Goal: Information Seeking & Learning: Learn about a topic

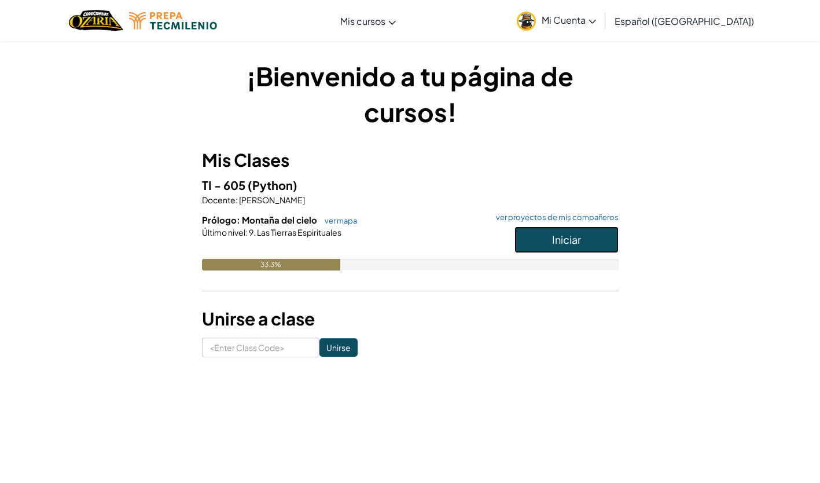
click at [546, 241] on button "Iniciar" at bounding box center [566, 239] width 104 height 27
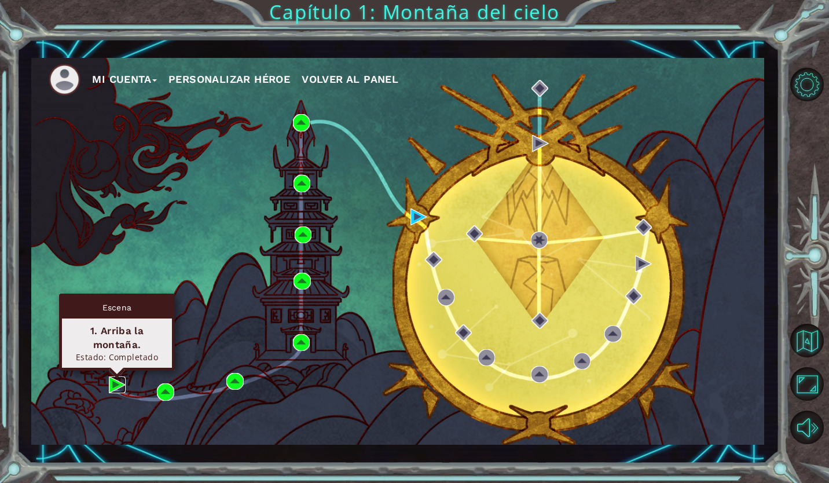
click at [114, 387] on img at bounding box center [117, 384] width 17 height 17
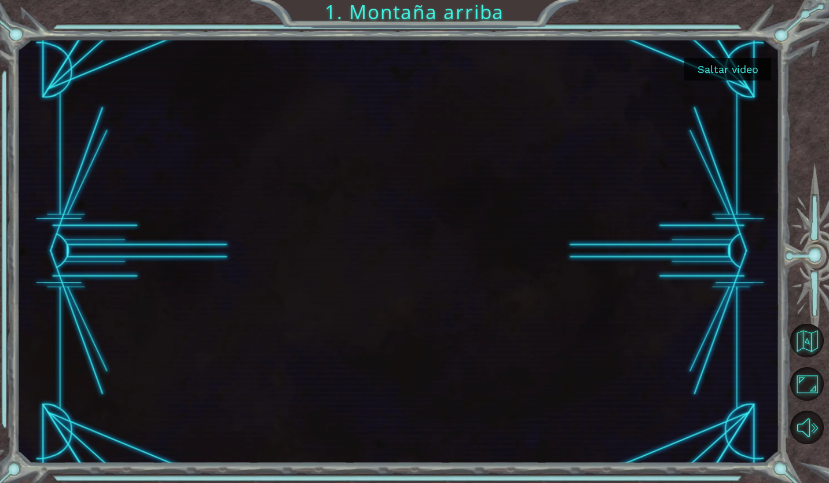
click at [738, 65] on button "Saltar video" at bounding box center [727, 69] width 87 height 23
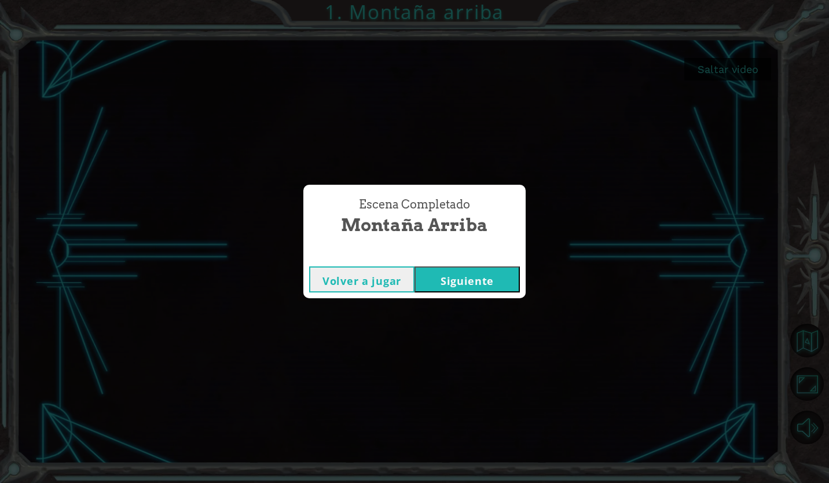
click at [433, 277] on button "Siguiente" at bounding box center [466, 279] width 105 height 26
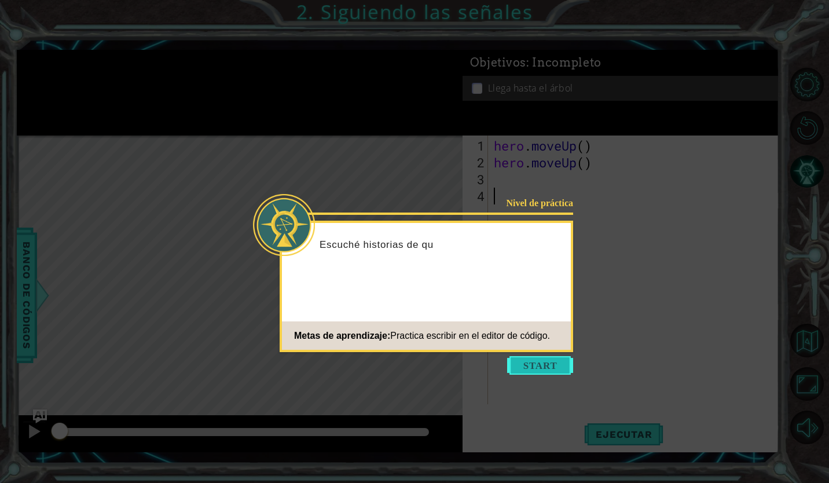
click at [562, 368] on button "Start" at bounding box center [540, 365] width 66 height 19
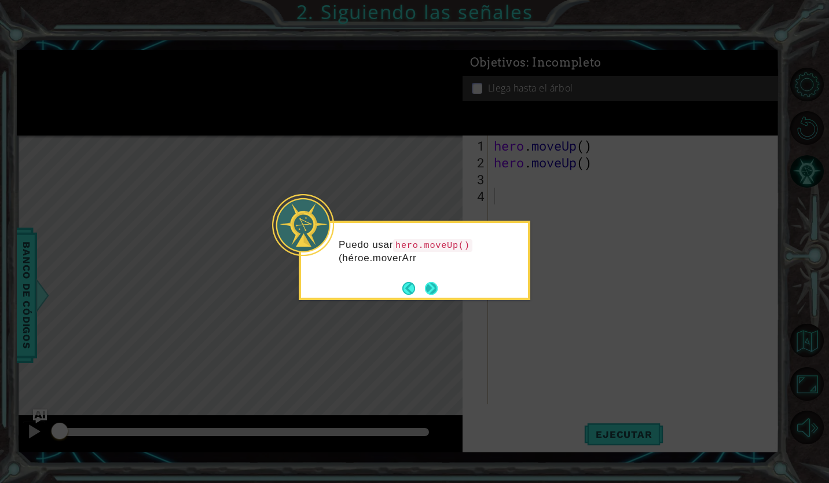
click at [433, 293] on button "Next" at bounding box center [431, 288] width 17 height 17
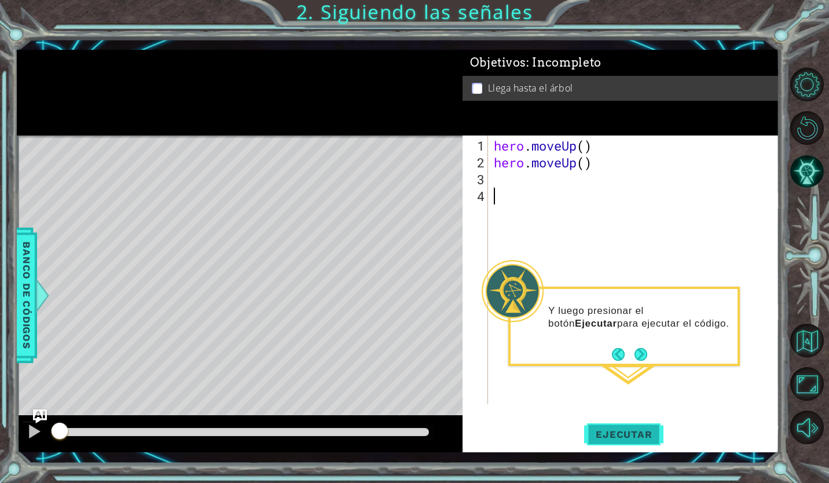
click at [599, 440] on button "Ejecutar" at bounding box center [623, 434] width 79 height 32
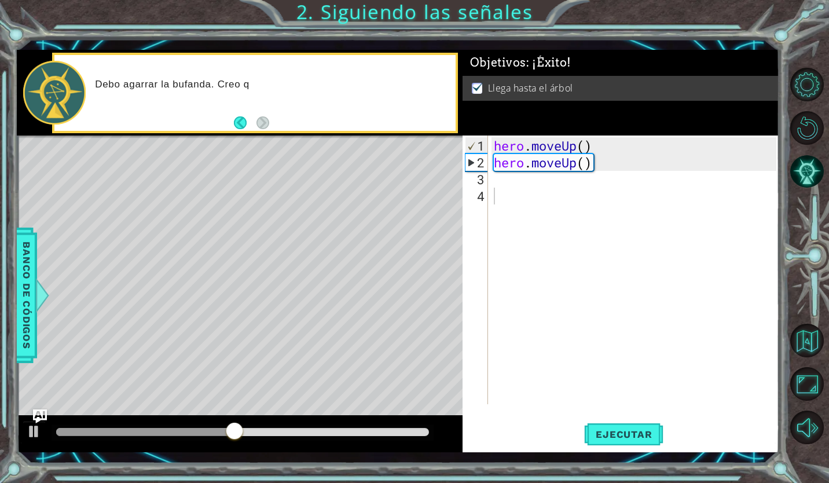
click at [406, 425] on div at bounding box center [243, 432] width 382 height 16
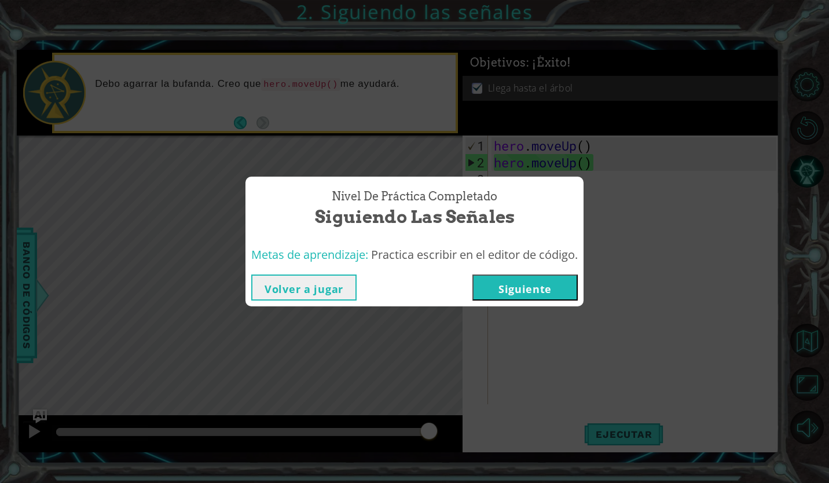
click at [523, 282] on button "Siguiente" at bounding box center [524, 287] width 105 height 26
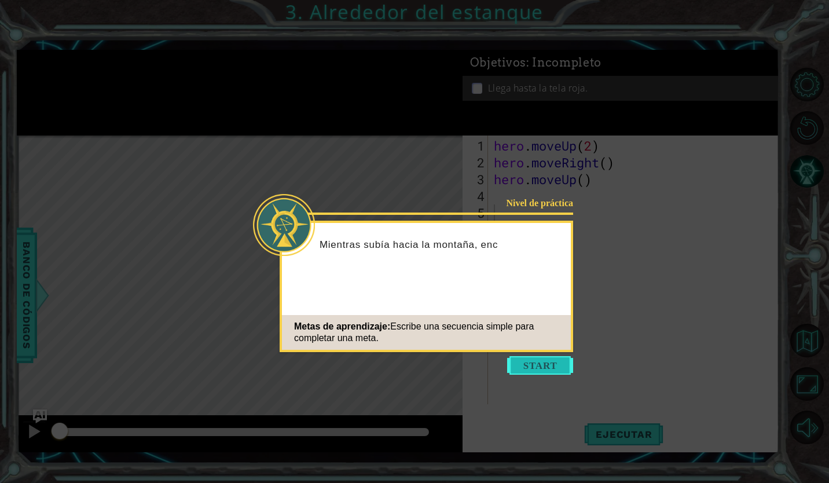
click at [545, 358] on button "Start" at bounding box center [540, 365] width 66 height 19
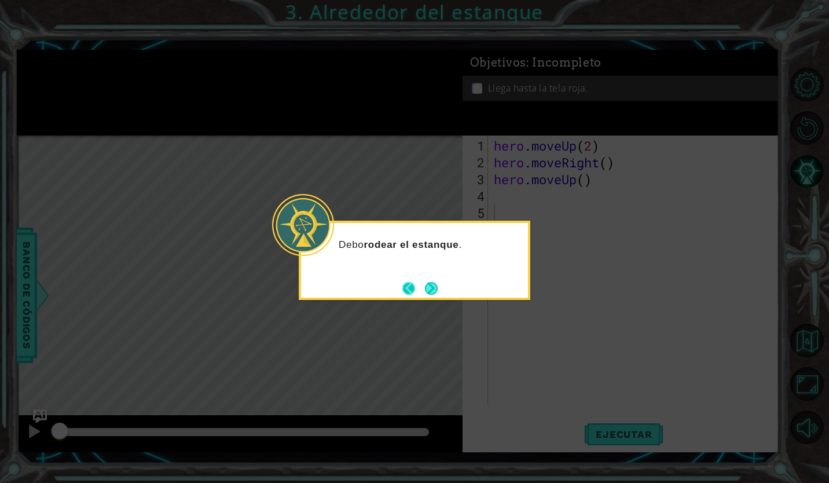
click at [411, 290] on button "Back" at bounding box center [413, 288] width 23 height 13
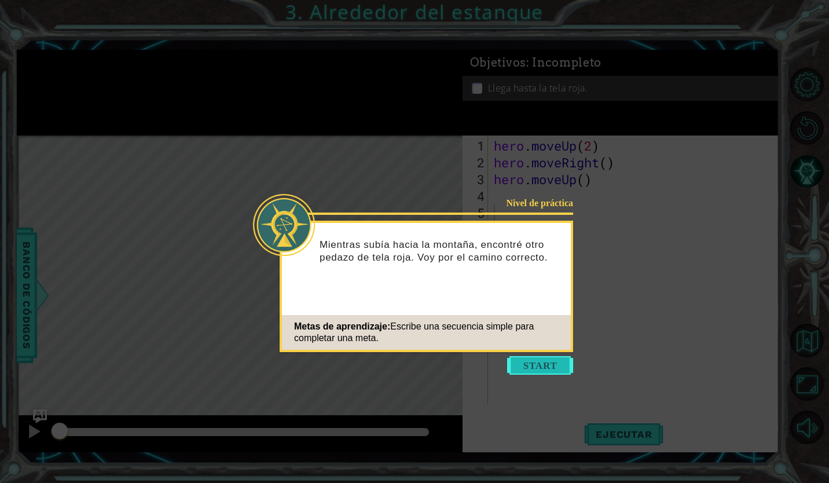
click at [541, 357] on button "Start" at bounding box center [540, 365] width 66 height 19
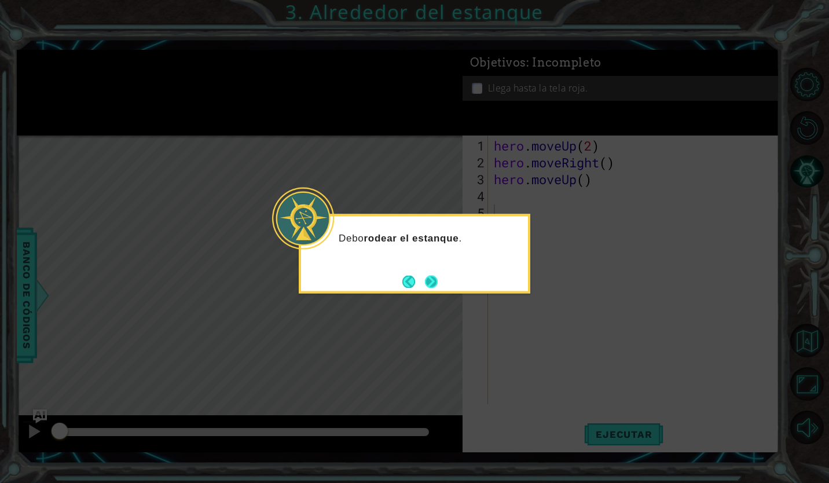
click at [438, 279] on button "Next" at bounding box center [431, 281] width 21 height 21
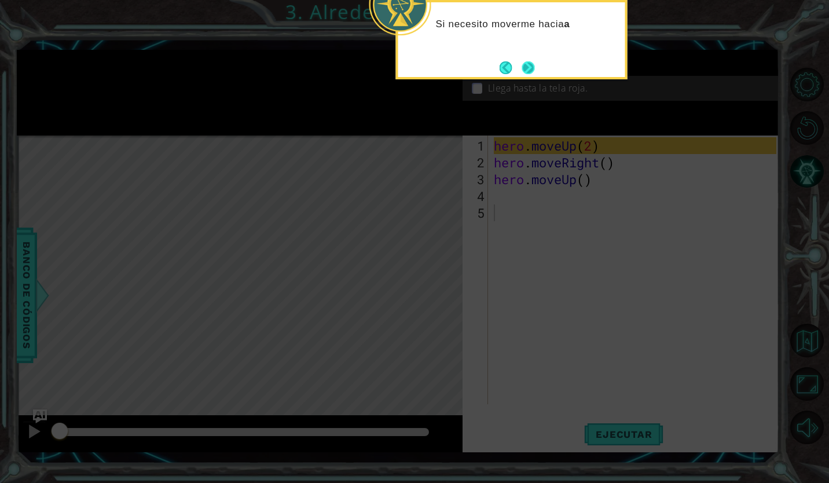
click at [527, 61] on button "Next" at bounding box center [528, 67] width 13 height 13
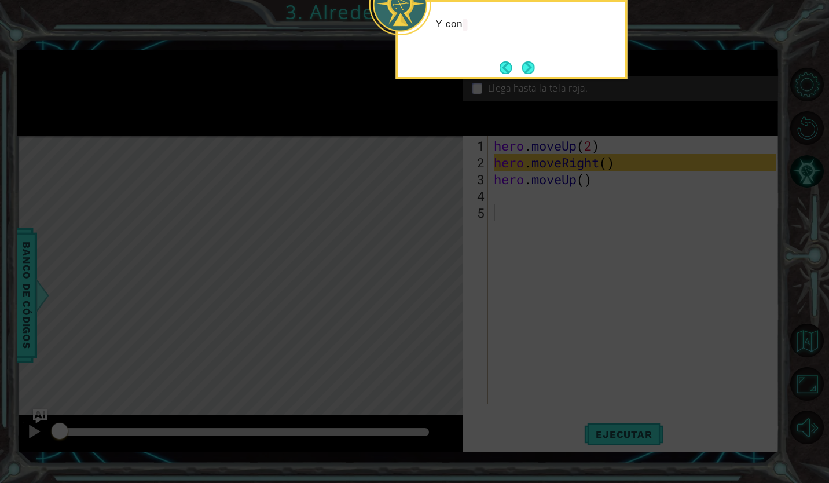
click at [527, 60] on button "Next" at bounding box center [528, 67] width 20 height 20
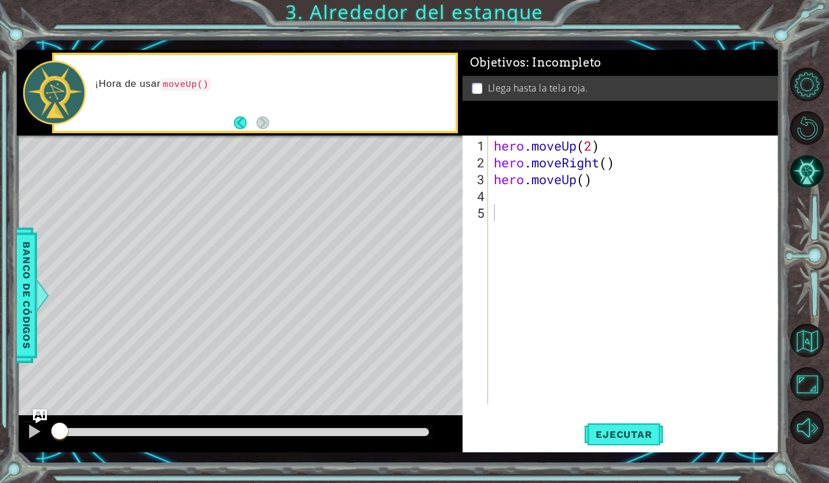
click at [600, 417] on div "1 2 3 4 5 hero . moveUp ( 2 ) hero . moveRight ( ) hero . moveUp ( ) הההההההההה…" at bounding box center [620, 293] width 317 height 317
click at [624, 436] on span "Ejecutar" at bounding box center [623, 434] width 79 height 12
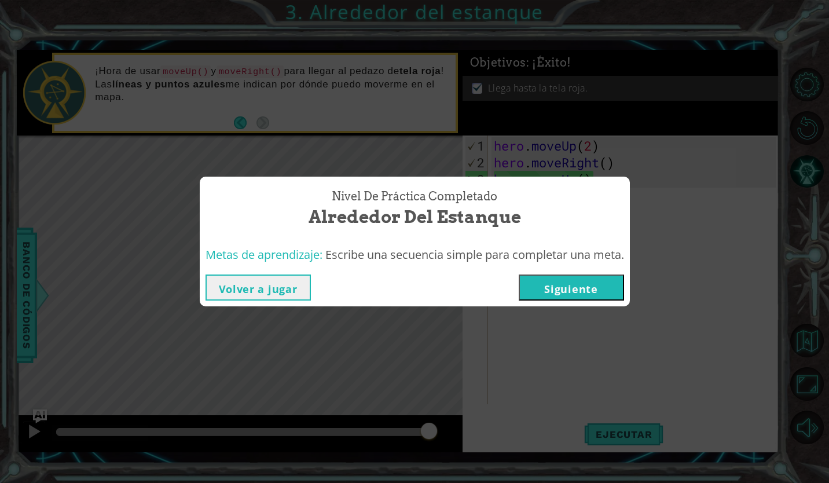
click at [452, 154] on div "Nivel de práctica Completado Alrededor del estanque Metas de aprendizaje: Escri…" at bounding box center [414, 241] width 829 height 483
click at [277, 293] on button "Volver a jugar" at bounding box center [257, 287] width 105 height 26
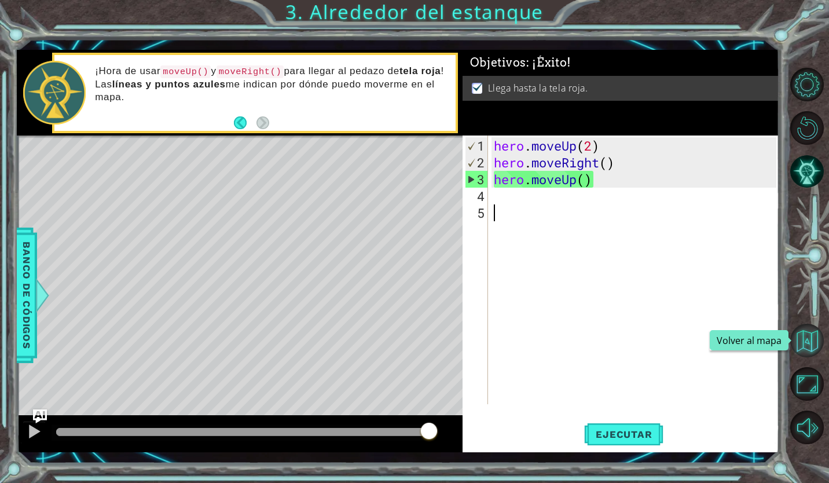
click at [809, 336] on button "Volver al mapa" at bounding box center [807, 341] width 34 height 34
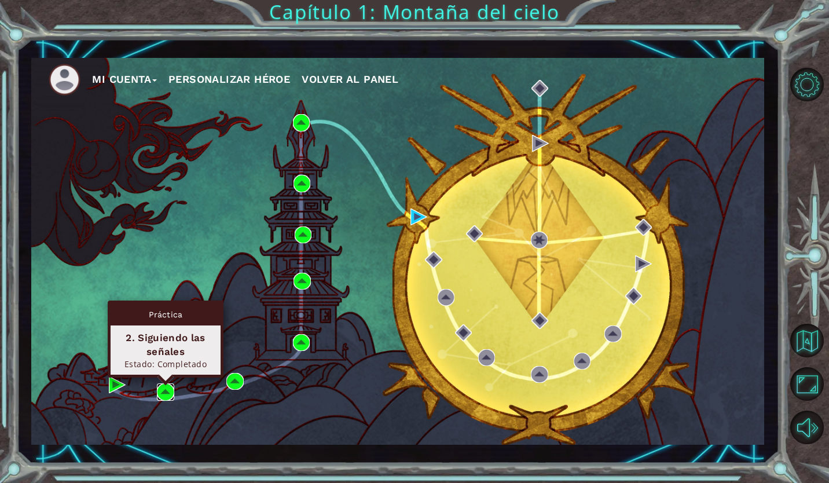
click at [170, 389] on img at bounding box center [165, 391] width 17 height 17
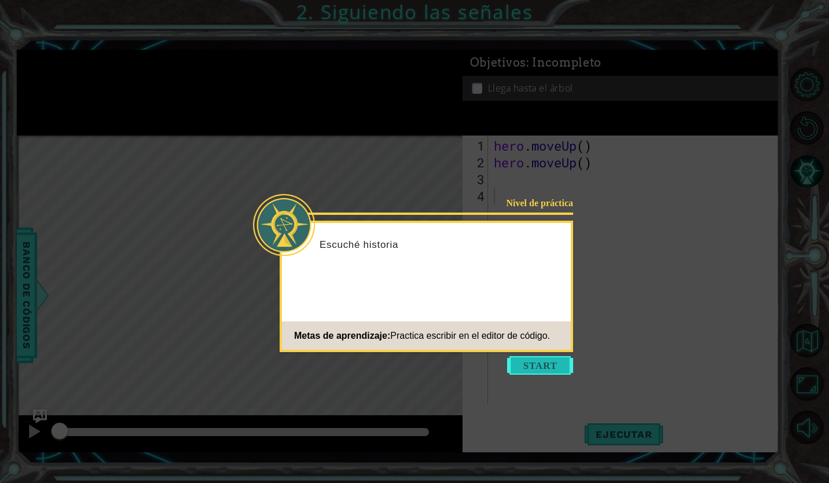
click at [551, 360] on button "Start" at bounding box center [540, 365] width 66 height 19
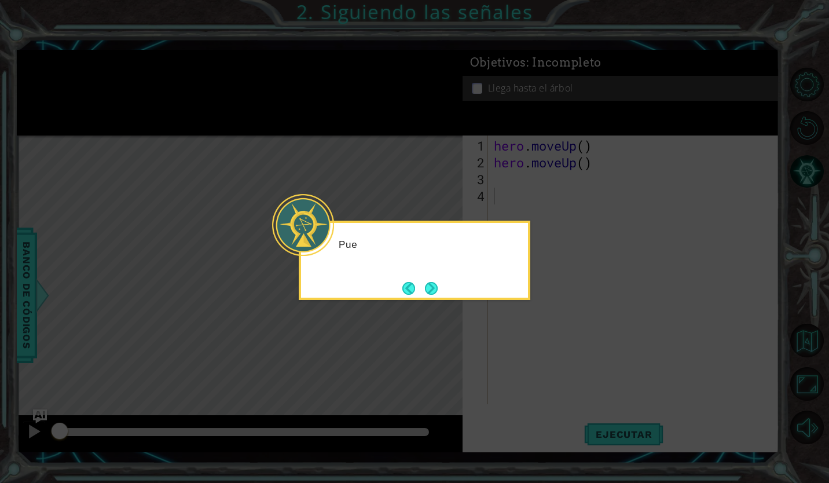
click at [551, 360] on icon at bounding box center [414, 241] width 829 height 483
click at [439, 286] on button "Next" at bounding box center [432, 288] width 16 height 16
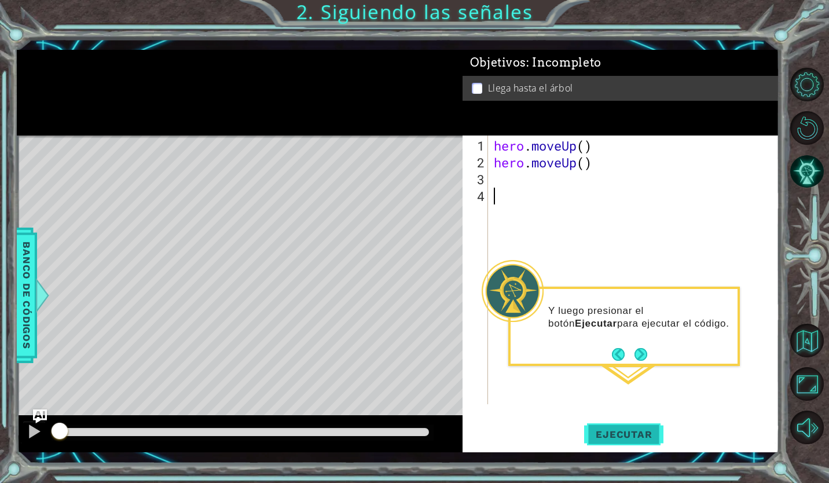
click at [589, 427] on button "Ejecutar" at bounding box center [623, 434] width 79 height 32
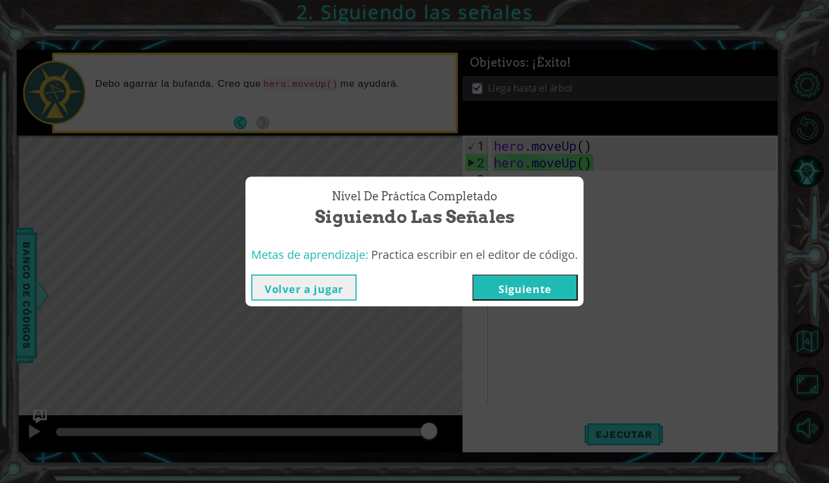
click at [284, 295] on button "Volver a jugar" at bounding box center [303, 287] width 105 height 26
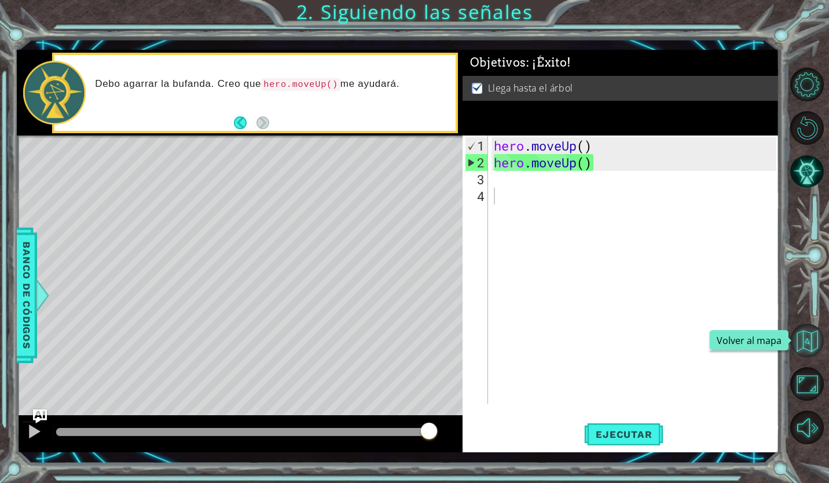
click at [800, 335] on button "Volver al mapa" at bounding box center [807, 341] width 34 height 34
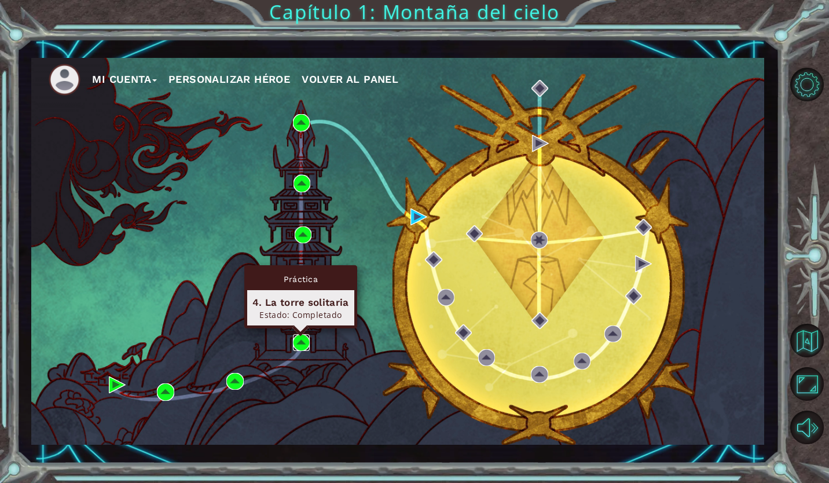
click at [309, 337] on img at bounding box center [301, 342] width 17 height 17
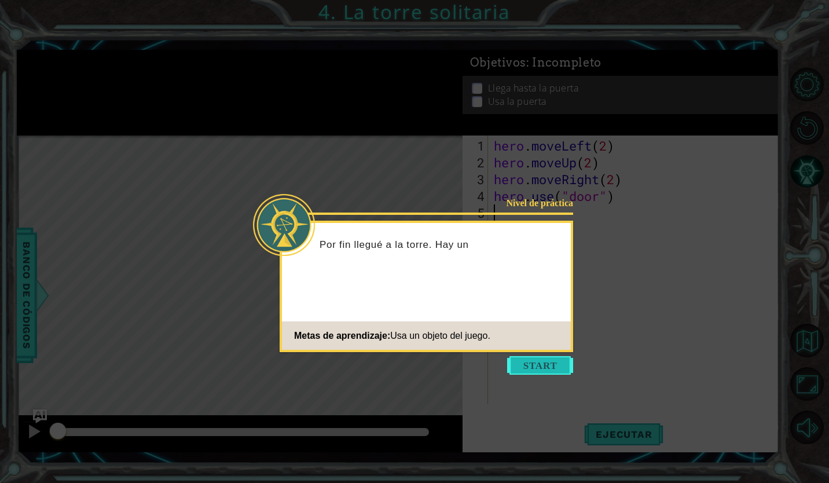
click at [543, 362] on button "Start" at bounding box center [540, 365] width 66 height 19
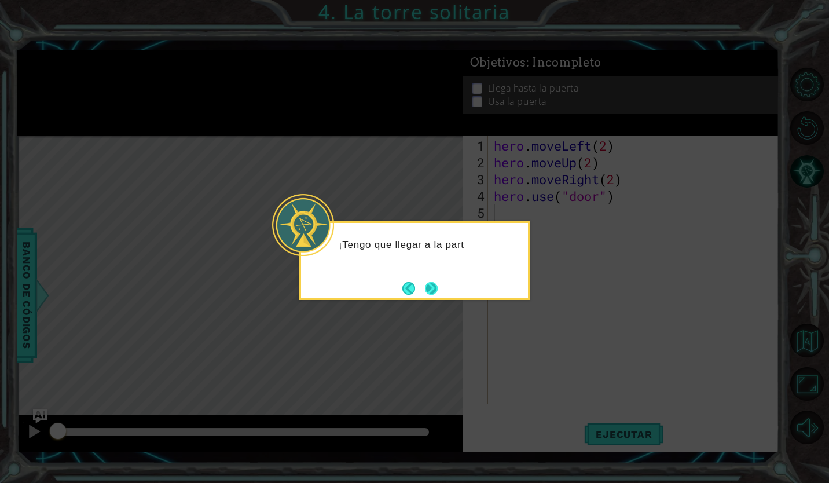
click at [433, 286] on button "Next" at bounding box center [431, 287] width 19 height 19
click at [433, 288] on button "Next" at bounding box center [430, 287] width 21 height 21
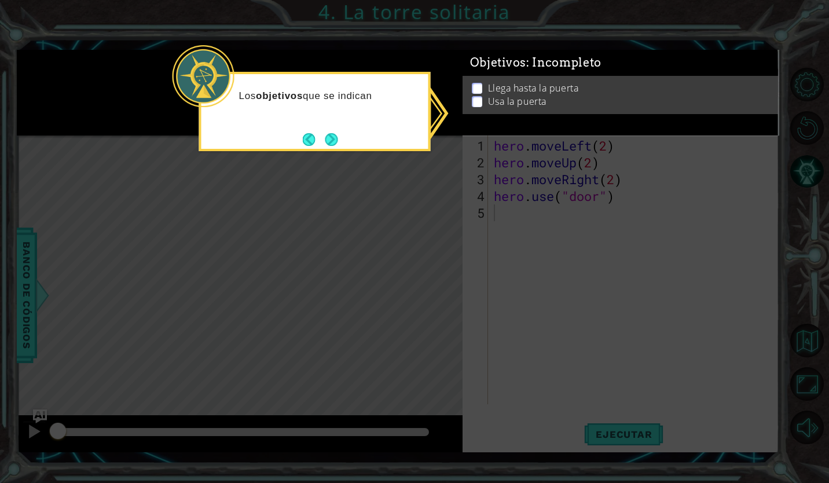
click at [577, 148] on icon at bounding box center [414, 241] width 829 height 483
click at [325, 133] on button "Next" at bounding box center [332, 140] width 20 height 20
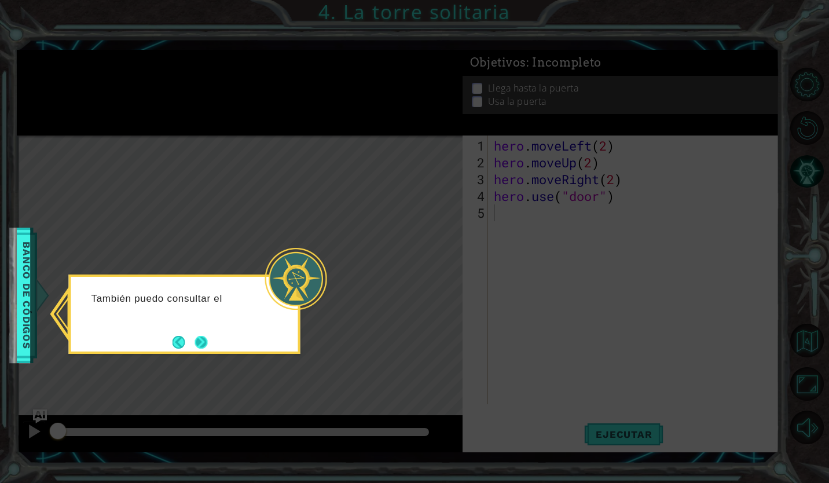
click at [206, 343] on button "Next" at bounding box center [201, 342] width 21 height 21
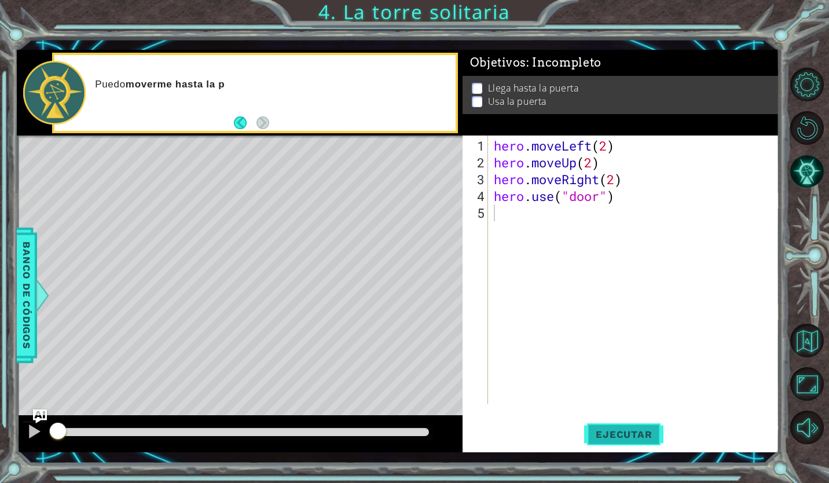
click at [660, 435] on span "Ejecutar" at bounding box center [623, 434] width 79 height 12
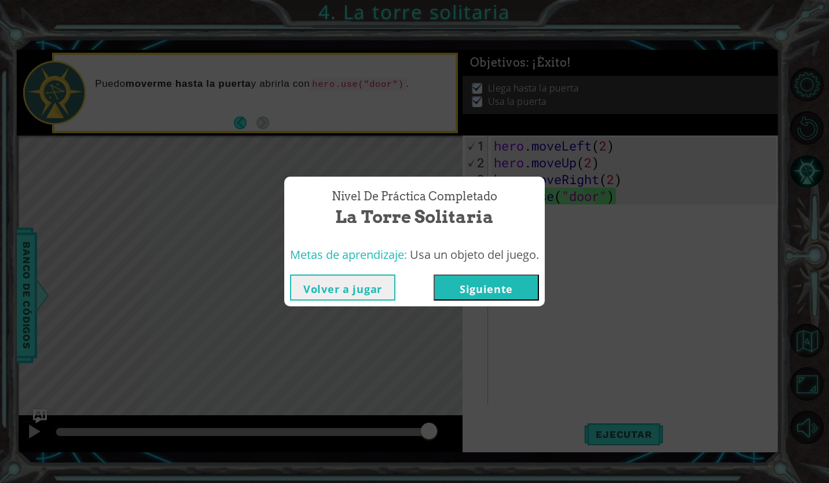
click at [352, 292] on button "Volver a jugar" at bounding box center [342, 287] width 105 height 26
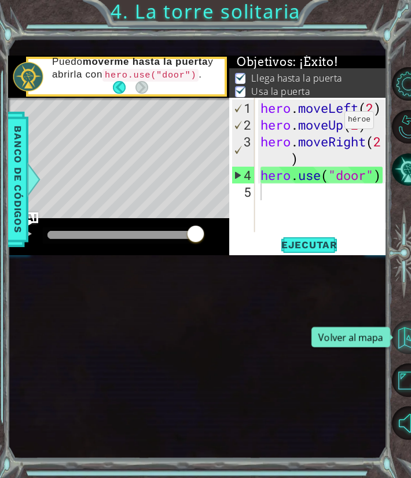
click at [402, 336] on button "Volver al mapa" at bounding box center [409, 338] width 34 height 34
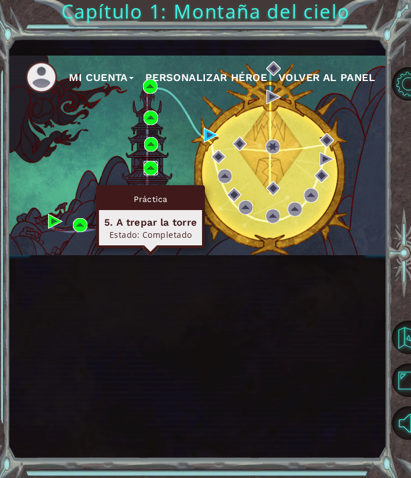
click at [149, 175] on img at bounding box center [151, 168] width 14 height 14
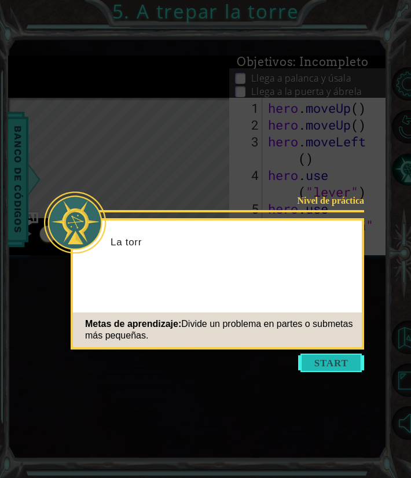
scroll to position [168, 0]
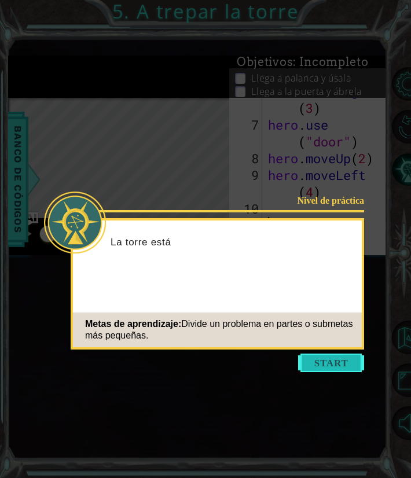
click at [336, 367] on button "Start" at bounding box center [331, 363] width 66 height 19
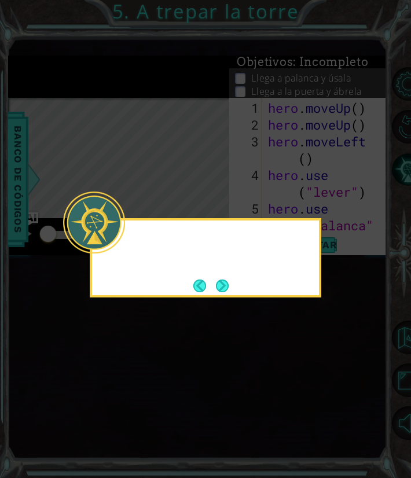
scroll to position [0, 0]
click at [312, 307] on icon at bounding box center [205, 239] width 411 height 478
click at [216, 272] on div "Mmm... Dividamos este problema en partes más peq" at bounding box center [205, 254] width 227 height 58
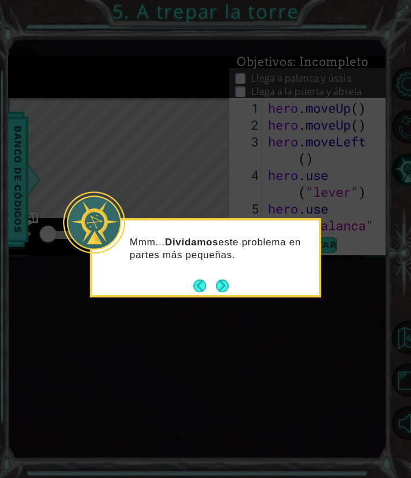
click at [216, 273] on div "Mmm... Dividamos este problema en partes más pequeñas." at bounding box center [205, 254] width 227 height 58
click at [219, 282] on button "Next" at bounding box center [222, 285] width 21 height 21
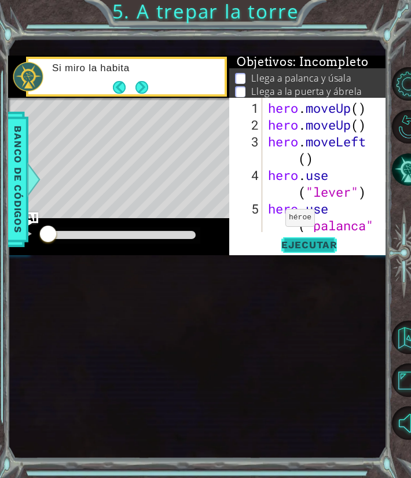
click at [304, 251] on span "Ejecutar" at bounding box center [309, 245] width 79 height 12
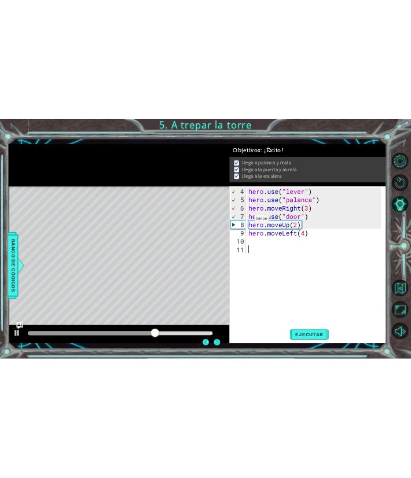
scroll to position [50, 0]
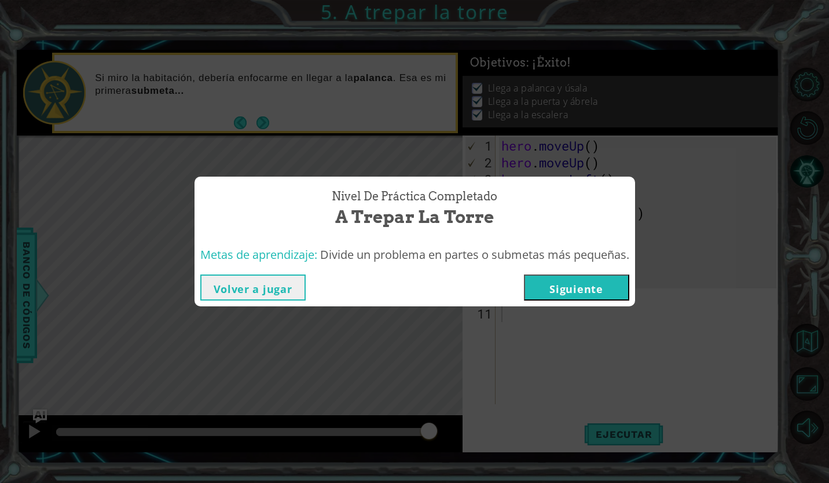
click at [229, 302] on div "Volver a jugar [GEOGRAPHIC_DATA]" at bounding box center [414, 288] width 440 height 38
click at [244, 294] on button "Volver a jugar" at bounding box center [252, 287] width 105 height 26
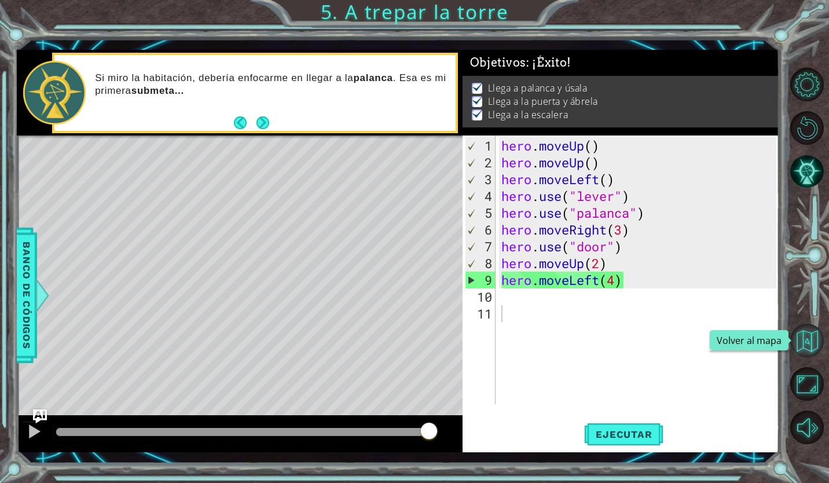
drag, startPoint x: 813, startPoint y: 378, endPoint x: 811, endPoint y: 346, distance: 32.4
click at [811, 346] on div at bounding box center [810, 256] width 37 height 386
click at [811, 347] on button "Volver al mapa" at bounding box center [807, 341] width 34 height 34
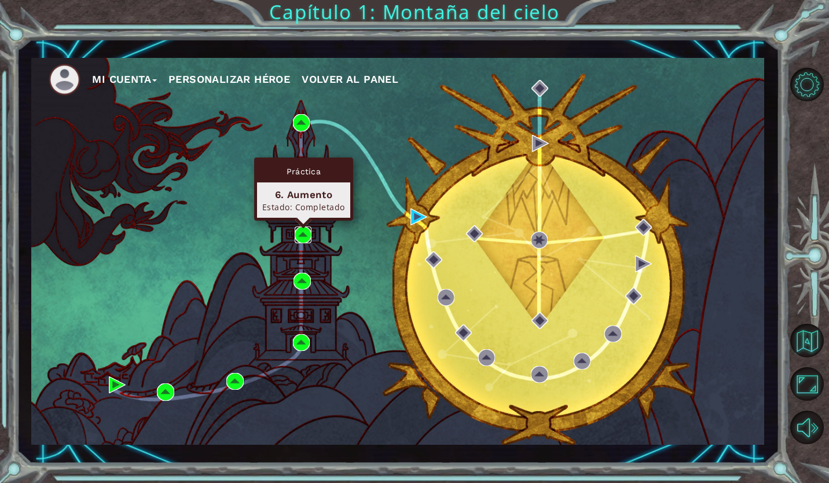
click at [304, 235] on img at bounding box center [303, 234] width 17 height 17
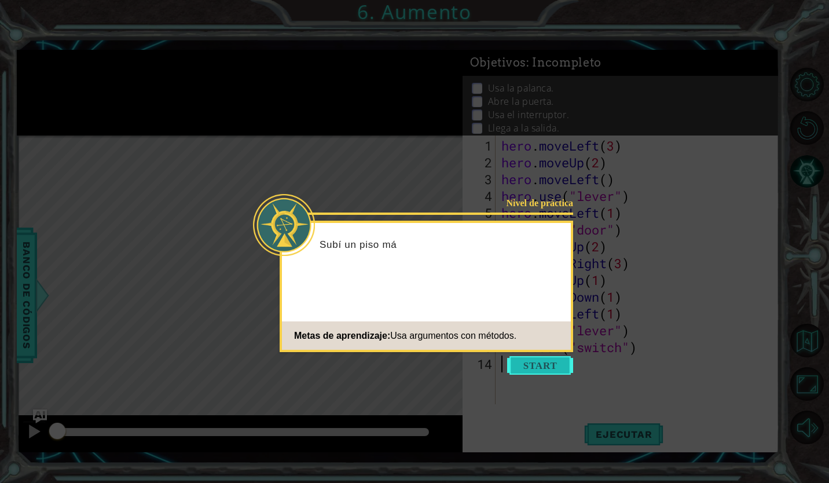
click at [545, 370] on button "Start" at bounding box center [540, 365] width 66 height 19
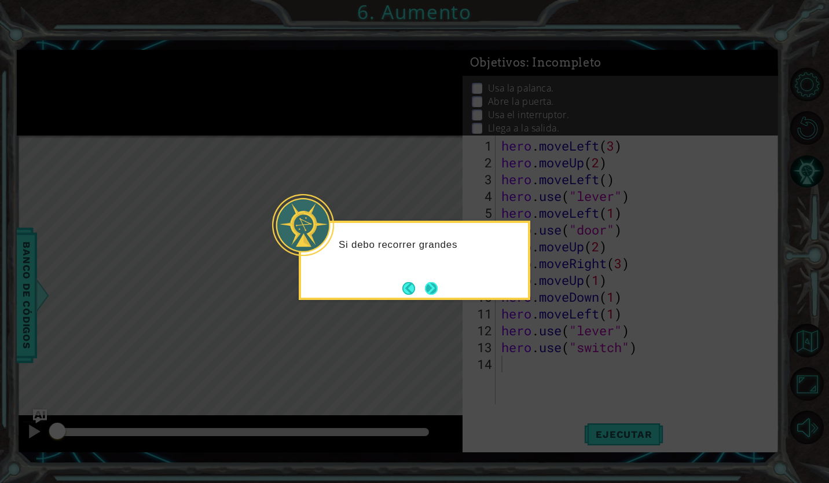
click at [428, 282] on button "Next" at bounding box center [431, 288] width 13 height 13
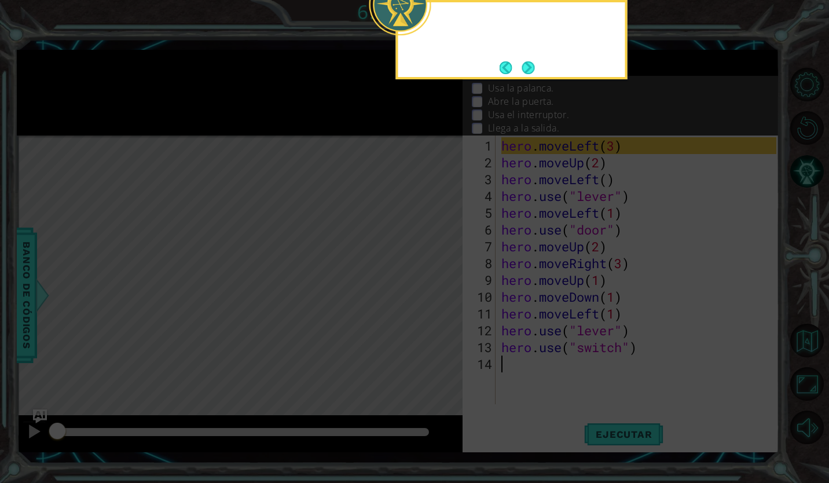
click at [428, 278] on icon at bounding box center [414, 87] width 829 height 789
click at [536, 58] on button "Next" at bounding box center [528, 67] width 20 height 20
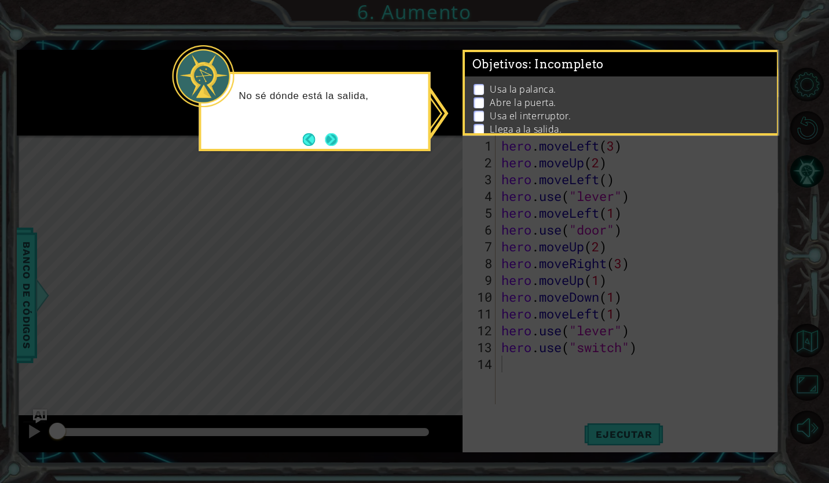
click at [332, 142] on button "Next" at bounding box center [331, 138] width 21 height 21
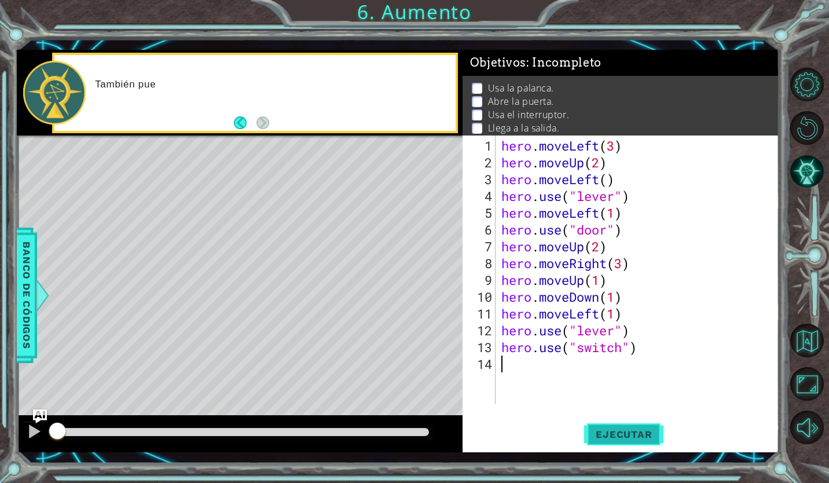
click at [596, 425] on button "Ejecutar" at bounding box center [623, 434] width 79 height 32
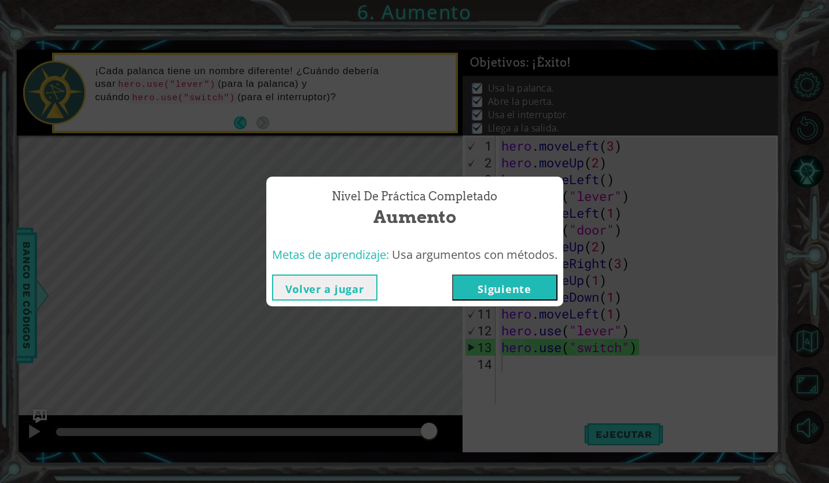
click at [335, 291] on button "Volver a jugar" at bounding box center [324, 287] width 105 height 26
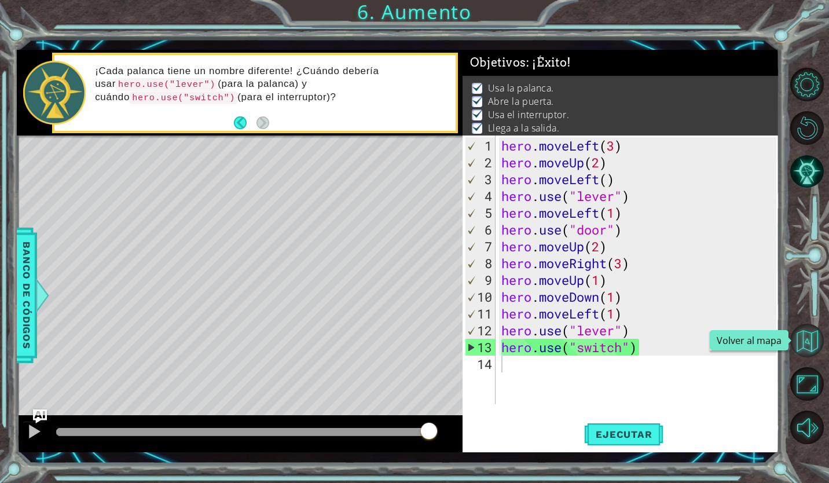
click at [808, 353] on button "Volver al mapa" at bounding box center [807, 341] width 34 height 34
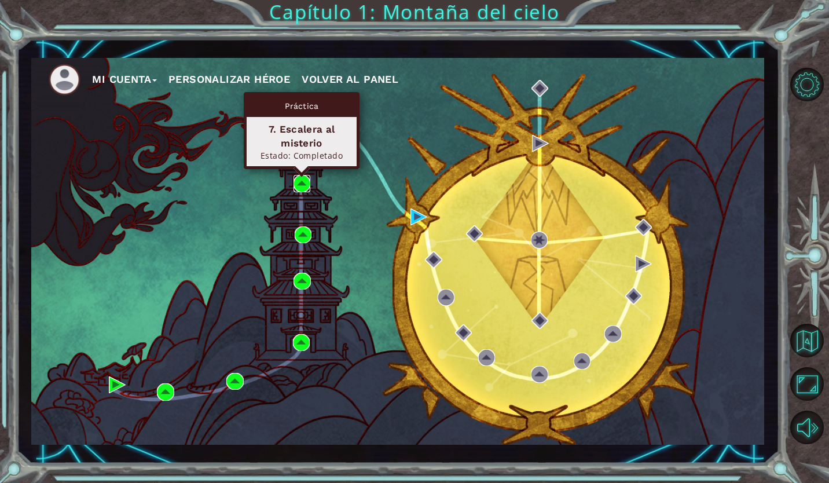
click at [304, 185] on img at bounding box center [301, 183] width 17 height 17
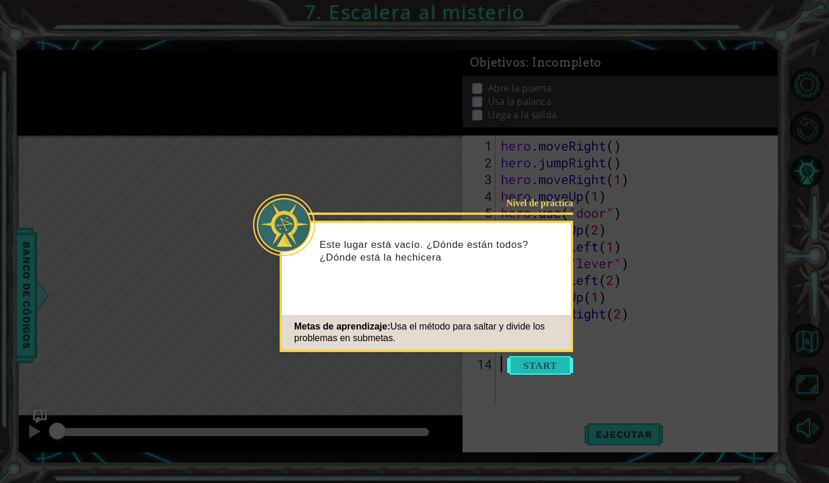
click at [543, 360] on button "Start" at bounding box center [540, 365] width 66 height 19
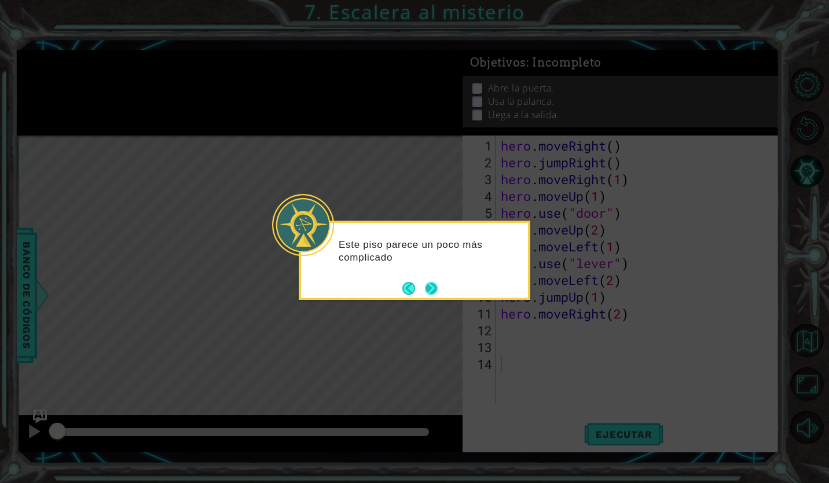
click at [426, 285] on button "Next" at bounding box center [431, 287] width 19 height 19
click at [426, 285] on div "Level Map" at bounding box center [284, 305] width 535 height 341
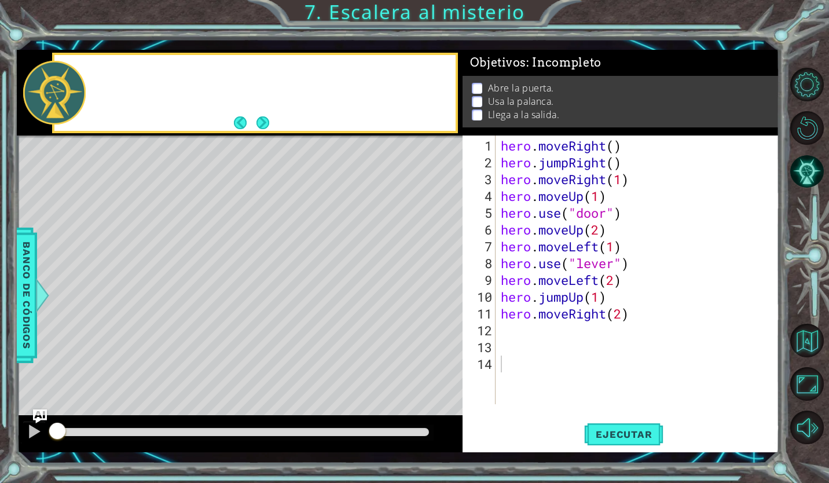
click at [426, 285] on div "Level Map" at bounding box center [284, 305] width 535 height 341
click at [603, 435] on span "Ejecutar" at bounding box center [623, 434] width 79 height 12
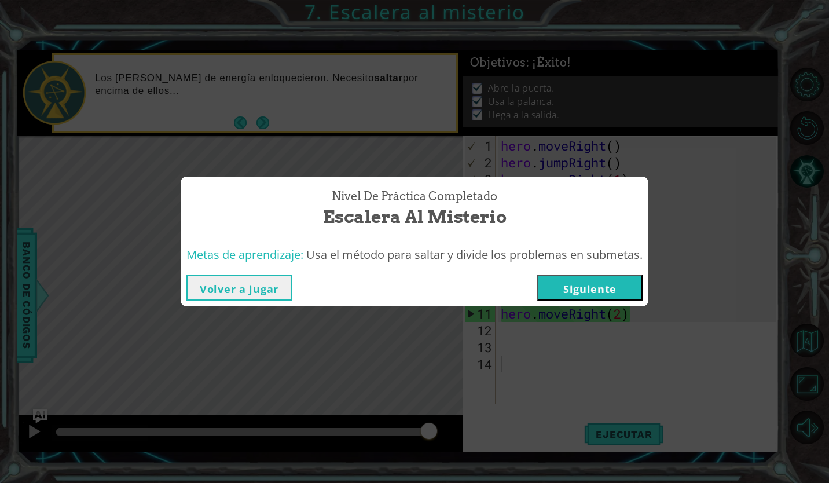
click at [237, 284] on button "Volver a jugar" at bounding box center [238, 287] width 105 height 26
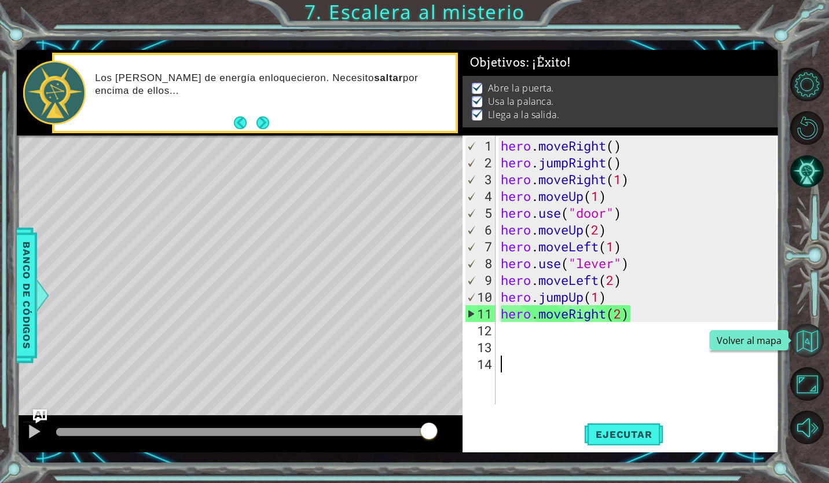
click at [817, 337] on button "Volver al mapa" at bounding box center [807, 341] width 34 height 34
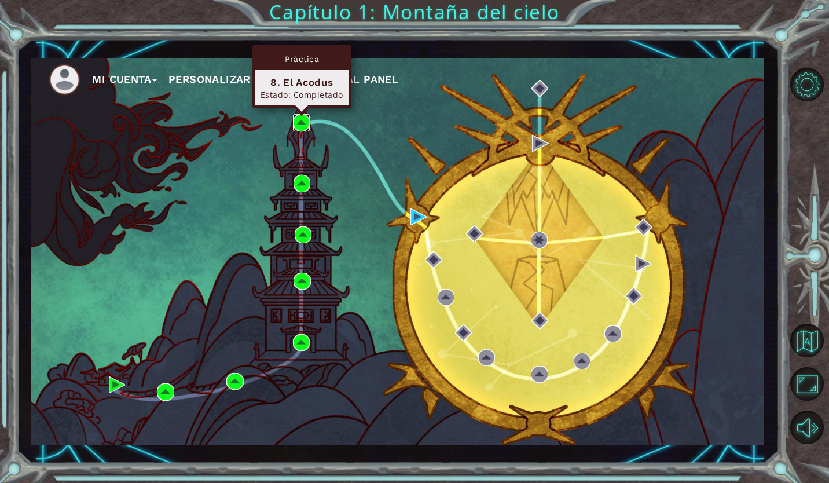
click at [301, 123] on img at bounding box center [301, 122] width 17 height 17
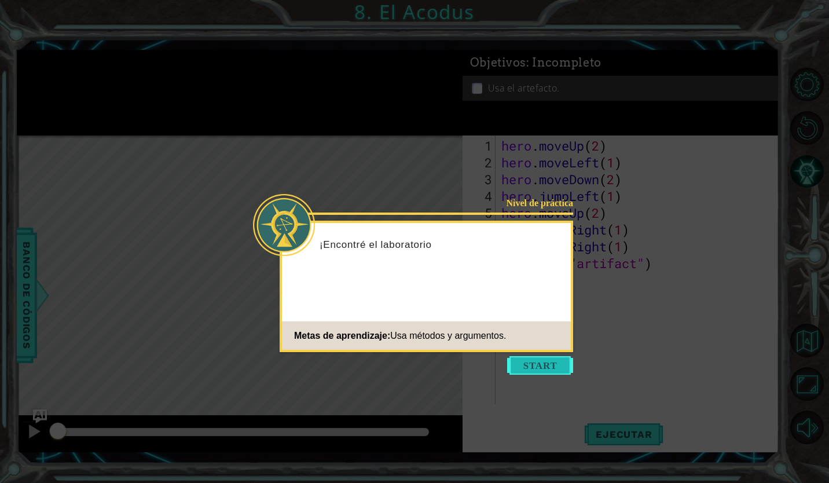
click at [550, 365] on button "Start" at bounding box center [540, 365] width 66 height 19
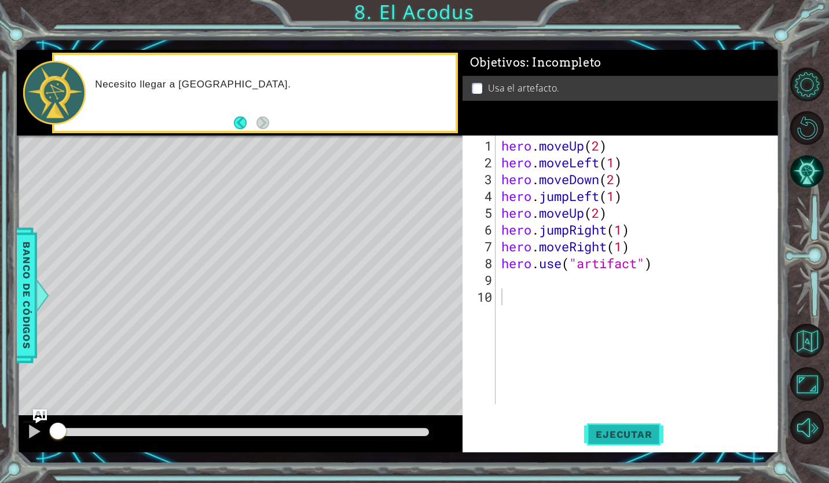
click at [637, 436] on span "Ejecutar" at bounding box center [623, 434] width 79 height 12
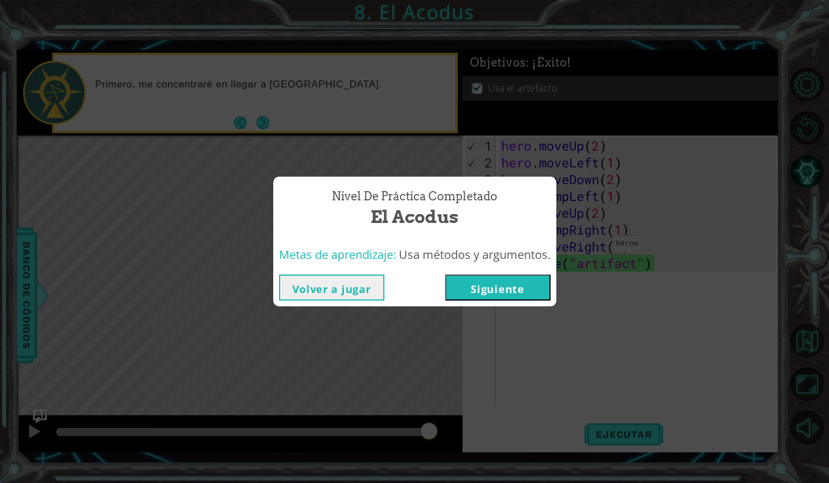
click at [319, 292] on button "Volver a jugar" at bounding box center [331, 287] width 105 height 26
